Goal: Task Accomplishment & Management: Use online tool/utility

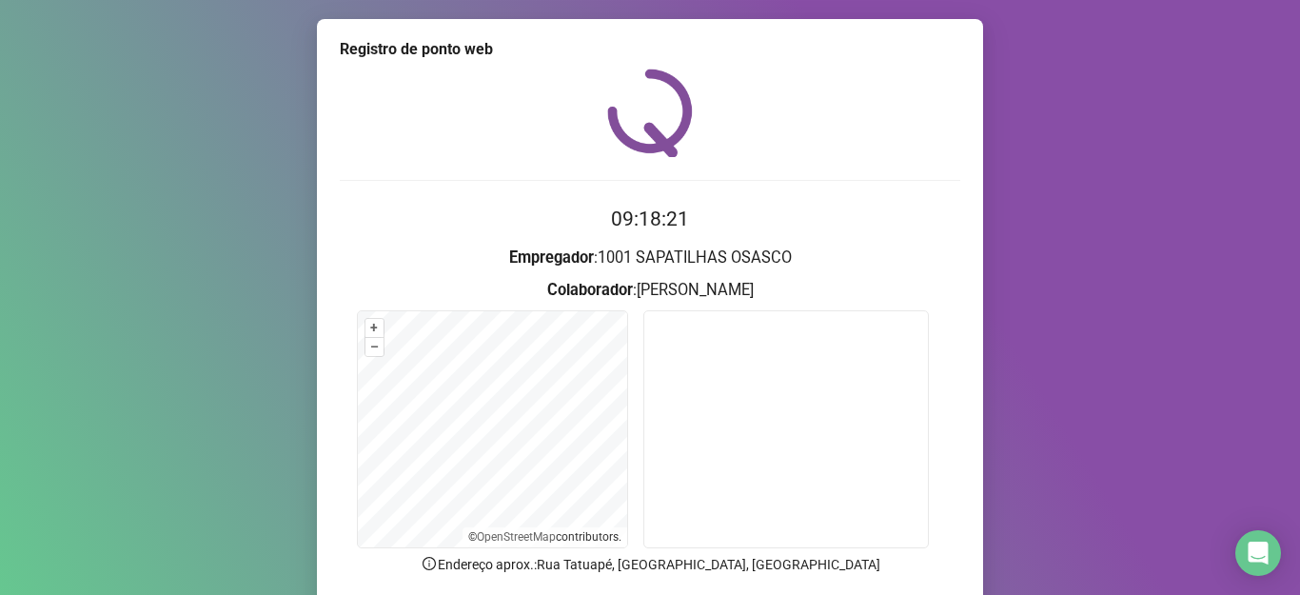
scroll to position [148, 0]
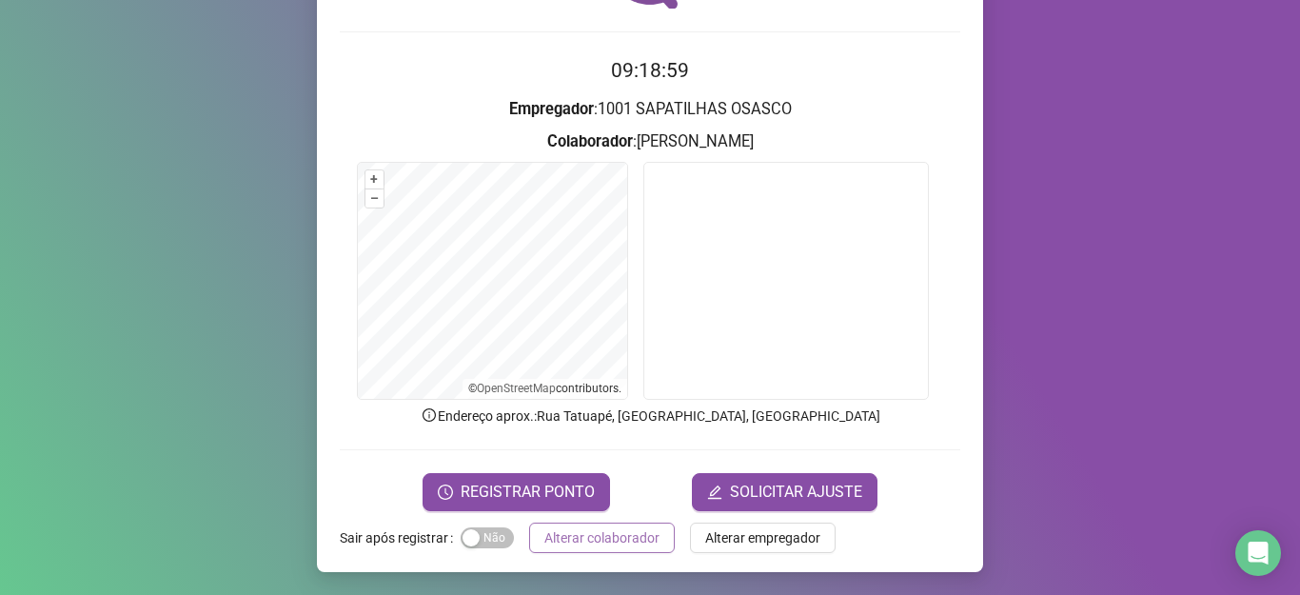
click at [612, 529] on span "Alterar colaborador" at bounding box center [601, 537] width 115 height 21
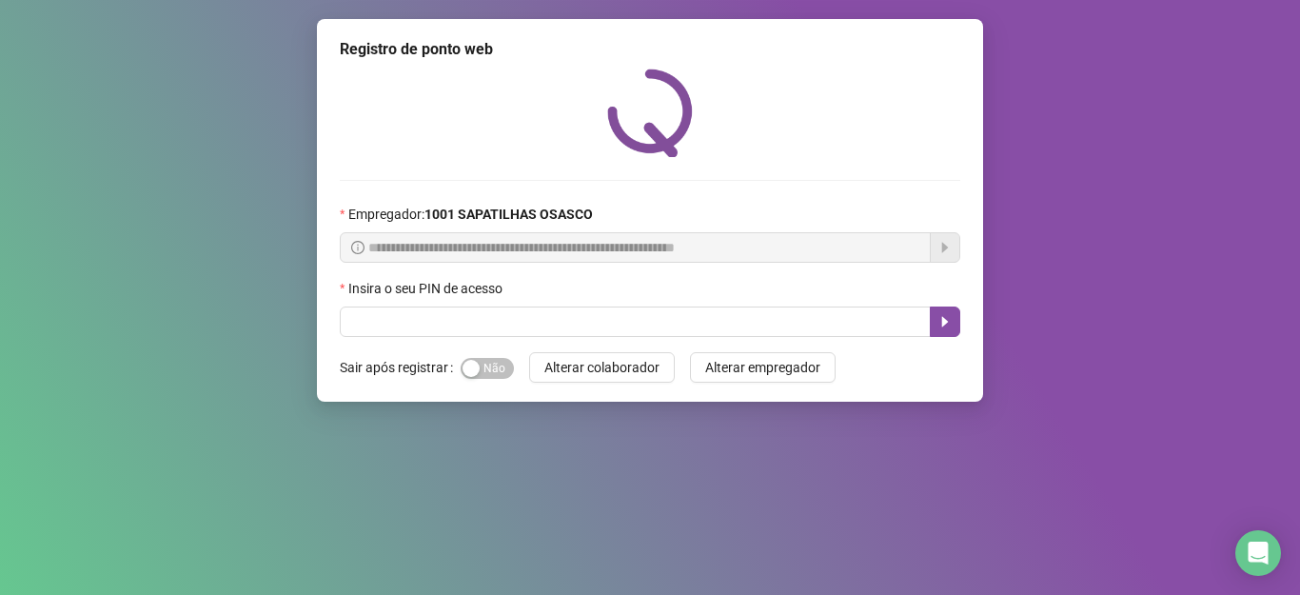
scroll to position [0, 0]
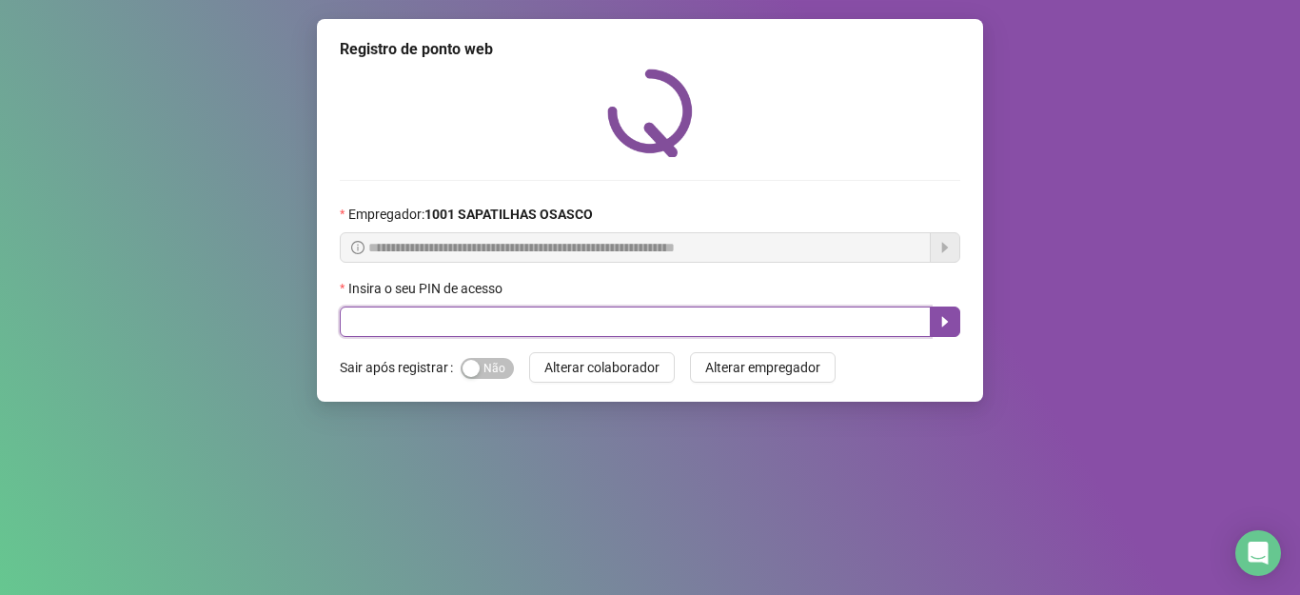
click at [371, 324] on input "text" at bounding box center [635, 321] width 591 height 30
type input "*****"
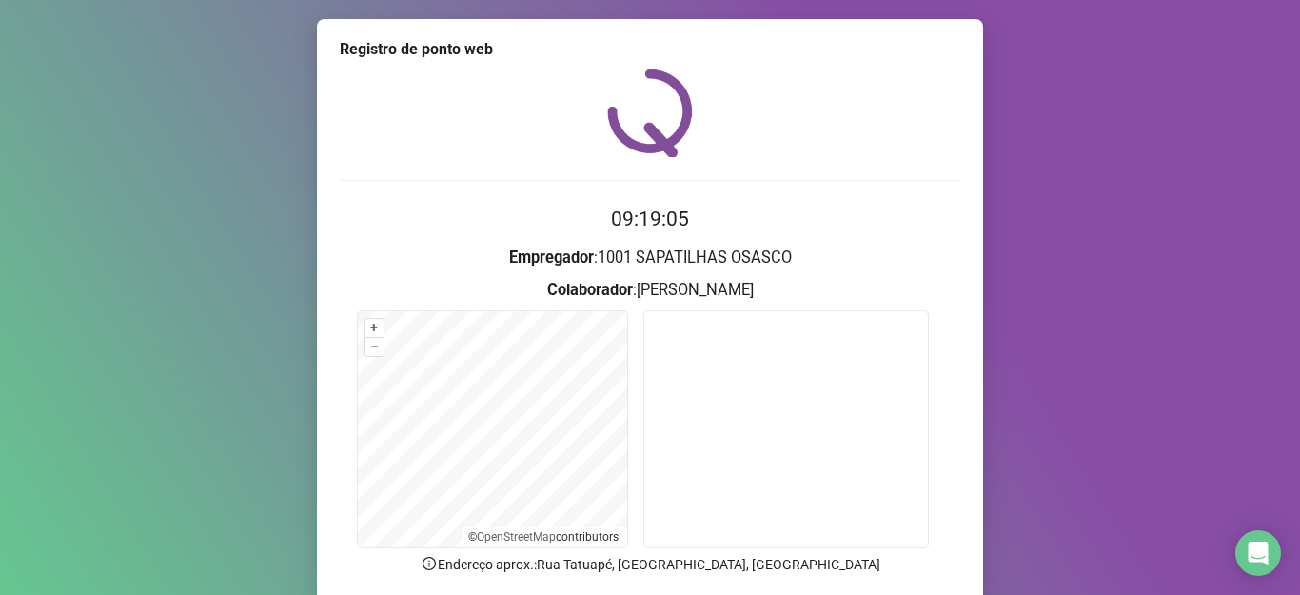
scroll to position [148, 0]
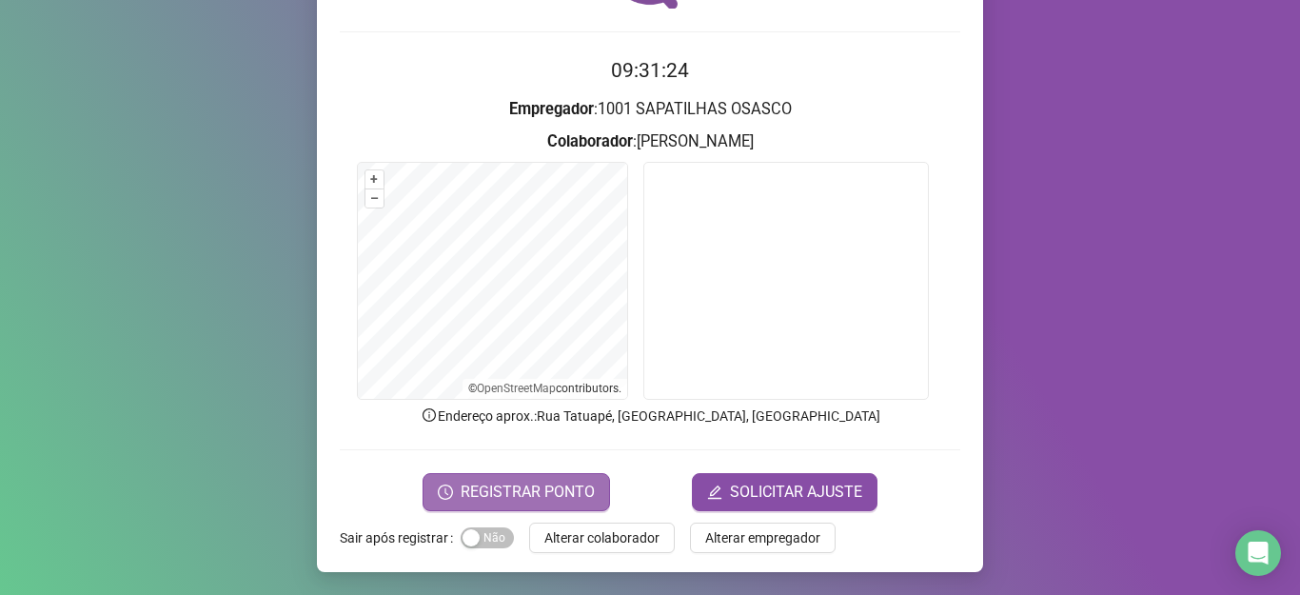
click at [545, 477] on button "REGISTRAR PONTO" at bounding box center [515, 492] width 187 height 38
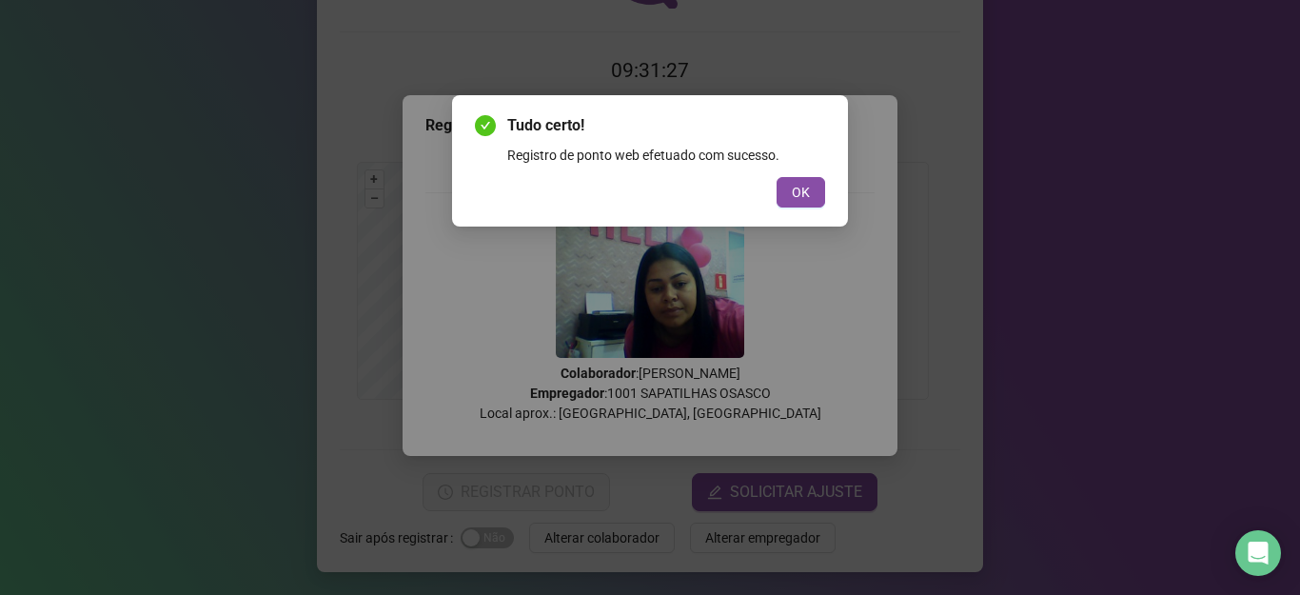
click at [787, 168] on div "Tudo certo! Registro de ponto web efetuado com sucesso. OK" at bounding box center [650, 160] width 350 height 93
click at [808, 177] on button "OK" at bounding box center [800, 192] width 49 height 30
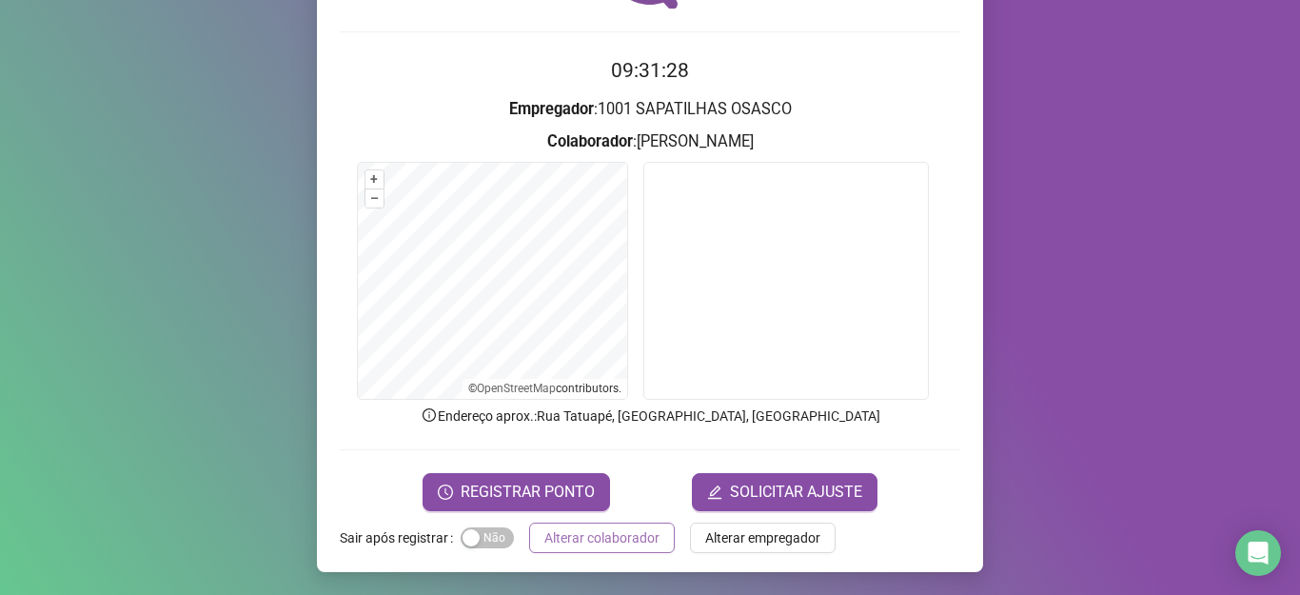
click at [566, 540] on span "Alterar colaborador" at bounding box center [601, 537] width 115 height 21
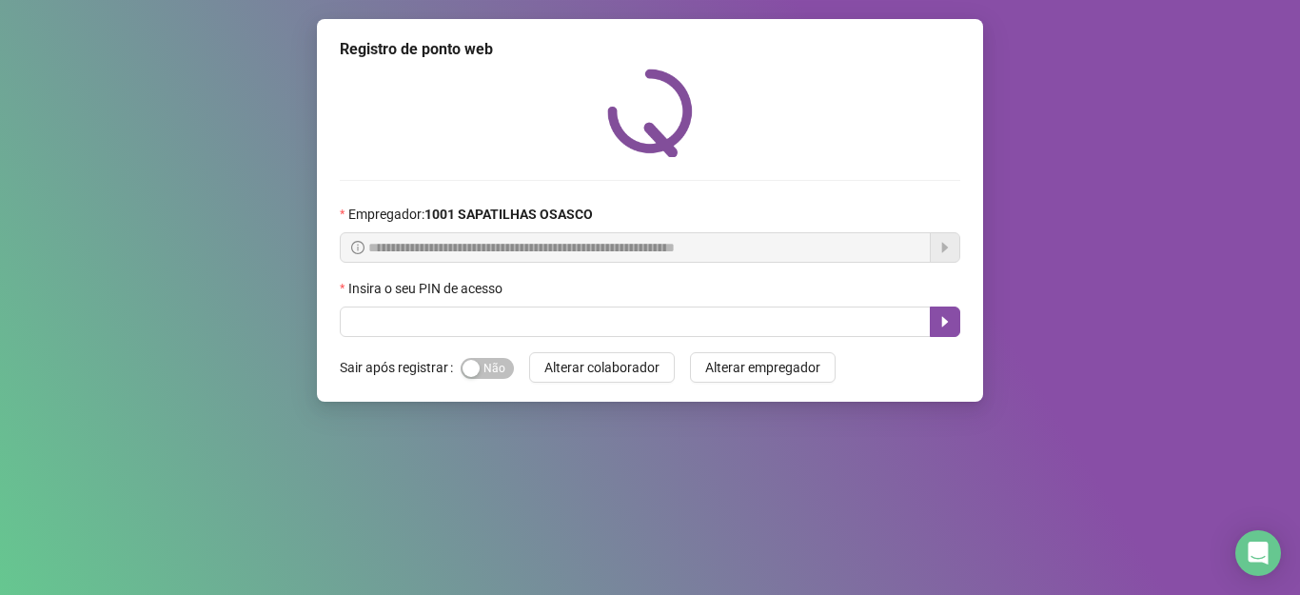
scroll to position [0, 0]
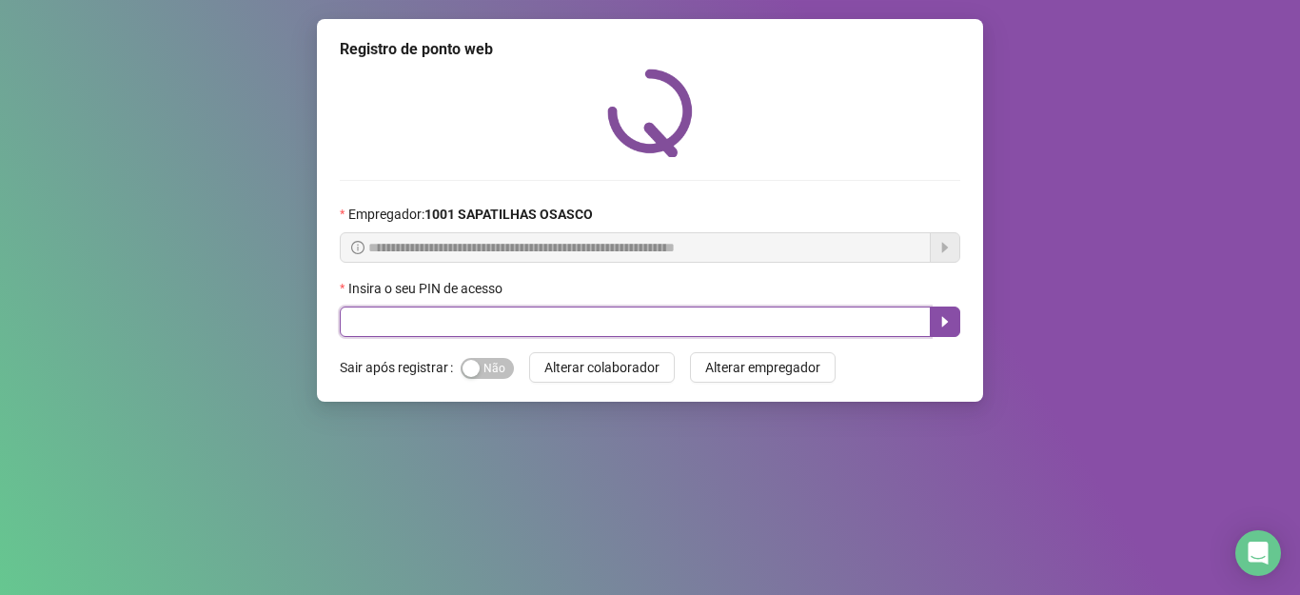
click at [402, 334] on input "text" at bounding box center [635, 321] width 591 height 30
type input "*****"
click at [947, 324] on icon "caret-right" at bounding box center [944, 321] width 15 height 15
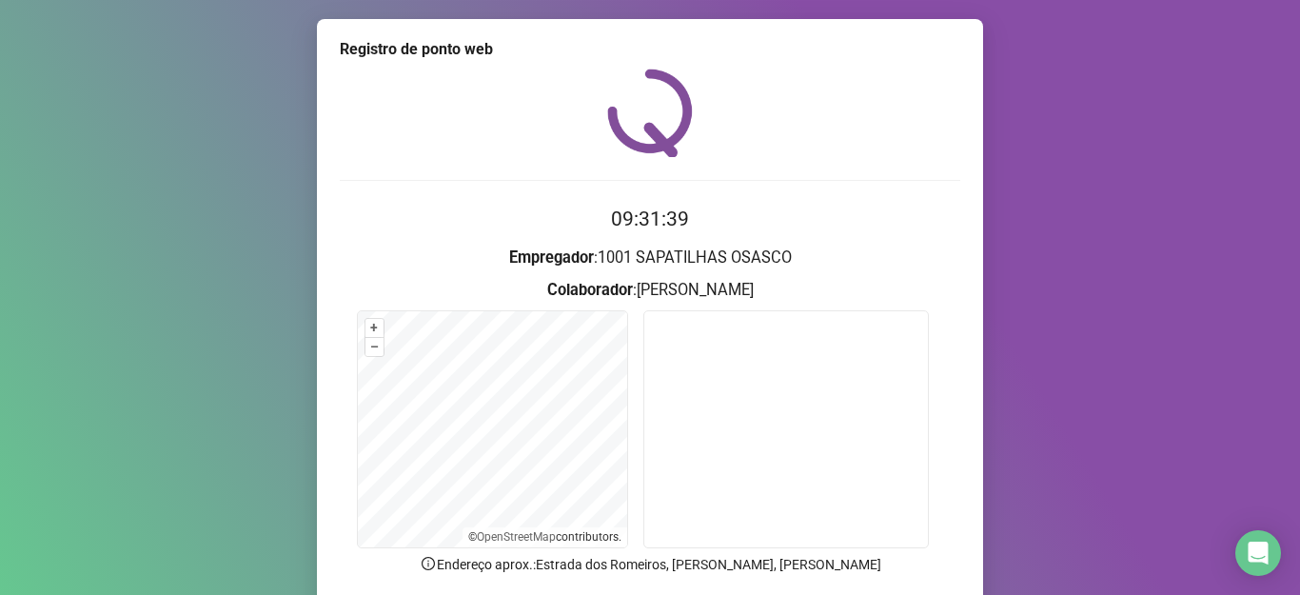
scroll to position [148, 0]
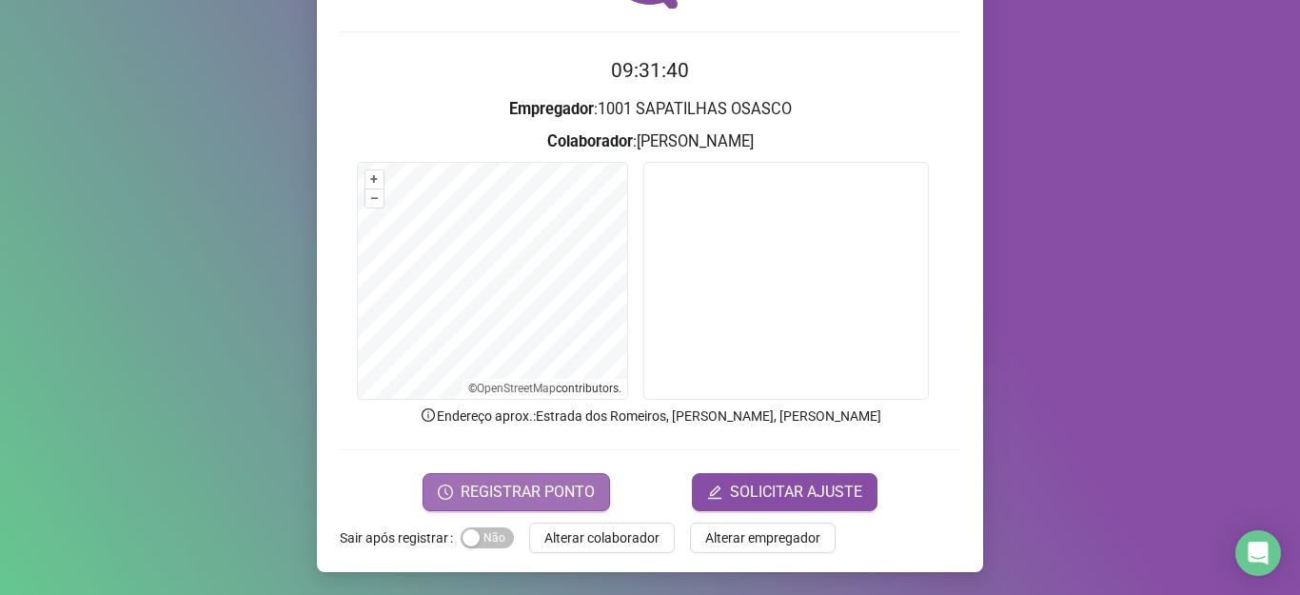
click at [522, 487] on span "REGISTRAR PONTO" at bounding box center [528, 492] width 134 height 23
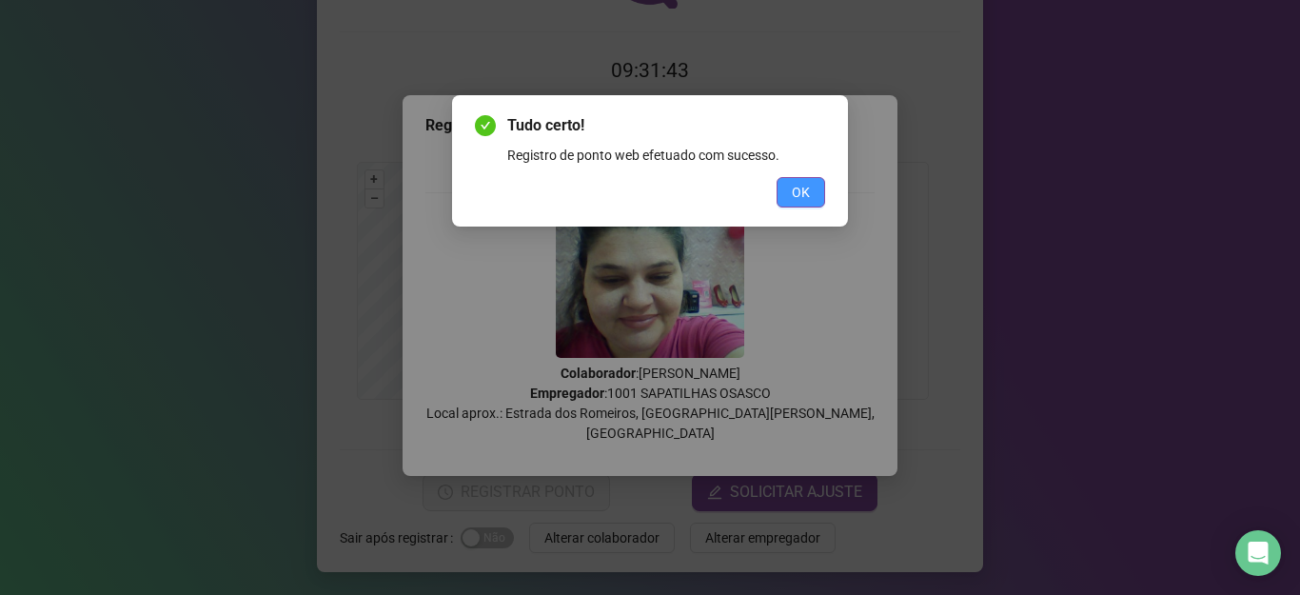
click at [808, 204] on button "OK" at bounding box center [800, 192] width 49 height 30
